Goal: Navigation & Orientation: Find specific page/section

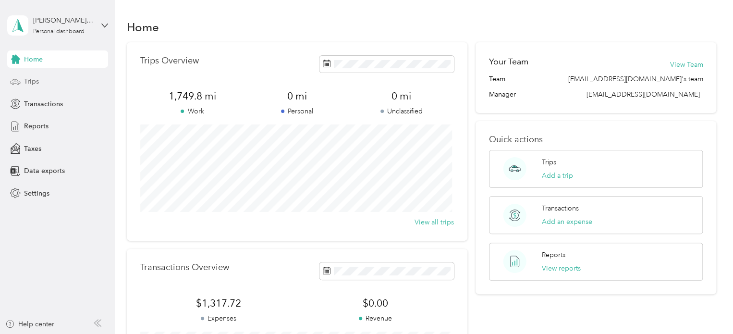
click at [36, 85] on span "Trips" at bounding box center [31, 81] width 15 height 10
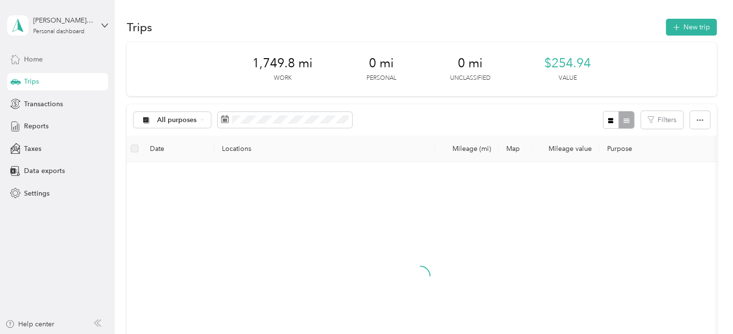
click at [50, 54] on div "Home" at bounding box center [57, 58] width 101 height 17
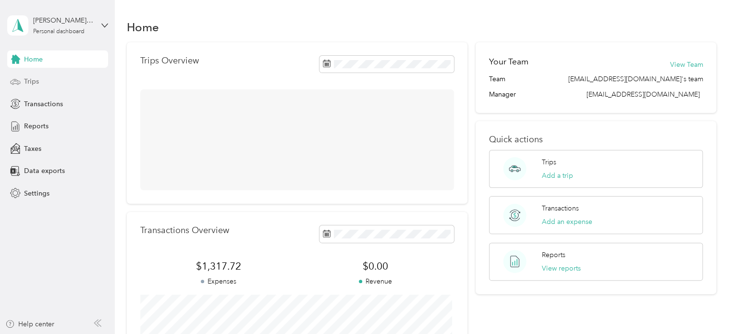
click at [31, 78] on span "Trips" at bounding box center [31, 81] width 15 height 10
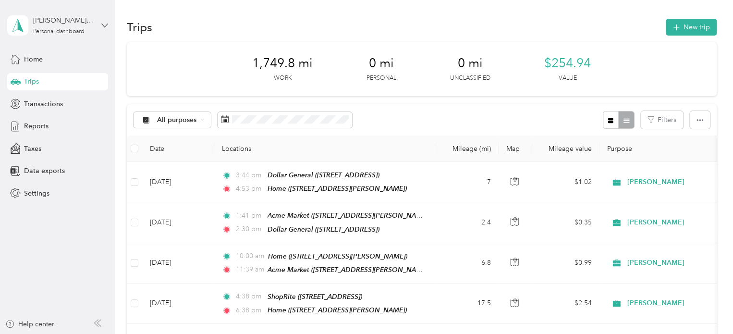
click at [105, 24] on icon at bounding box center [104, 25] width 7 height 7
